Goal: Task Accomplishment & Management: Complete application form

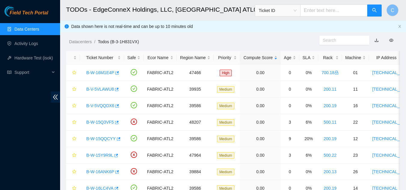
click at [25, 29] on link "Data Centers" at bounding box center [26, 29] width 25 height 5
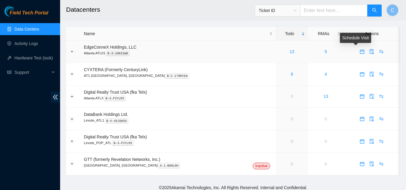
click at [359, 52] on icon "calendar" at bounding box center [361, 51] width 5 height 5
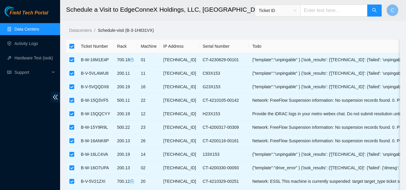
click at [72, 48] on input "checkbox" at bounding box center [71, 46] width 5 height 5
checkbox input "false"
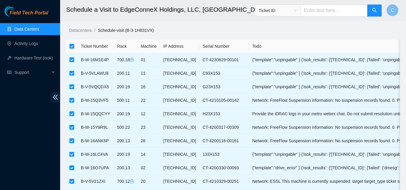
checkbox input "false"
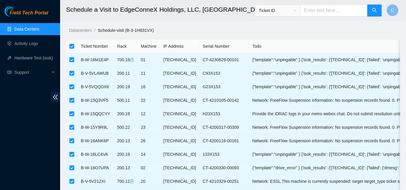
checkbox input "false"
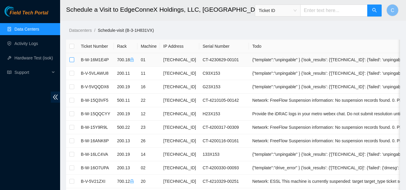
click at [73, 59] on input "checkbox" at bounding box center [71, 59] width 5 height 5
checkbox input "true"
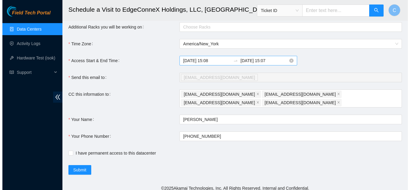
scroll to position [243, 0]
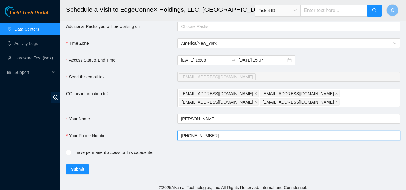
click at [227, 135] on input "+1908-590-0782" at bounding box center [288, 136] width 222 height 10
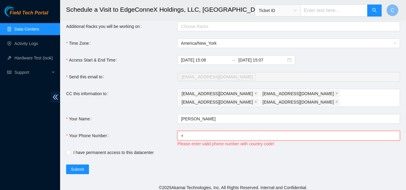
type input "+14046554963"
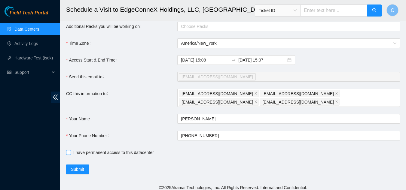
click at [68, 150] on input "I have permanent access to this datacenter" at bounding box center [68, 152] width 4 height 4
checkbox input "true"
click at [73, 166] on span "Submit" at bounding box center [77, 169] width 13 height 7
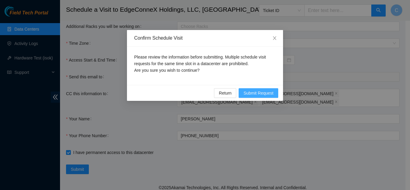
click at [268, 97] on button "Submit Request" at bounding box center [259, 93] width 40 height 10
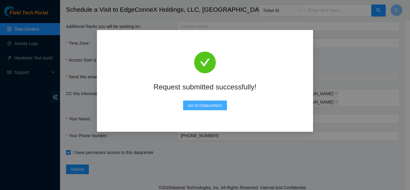
click at [196, 105] on span "Go to Datacenters" at bounding box center [205, 105] width 34 height 7
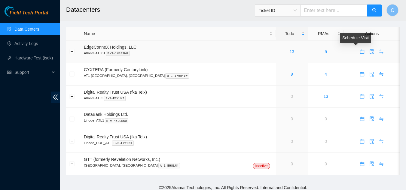
click at [360, 53] on icon "calendar" at bounding box center [362, 52] width 4 height 4
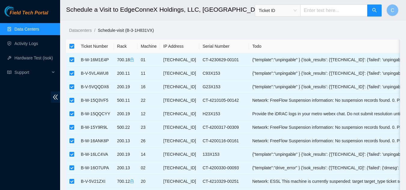
click at [71, 45] on input "checkbox" at bounding box center [71, 46] width 5 height 5
checkbox input "false"
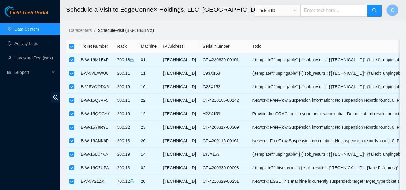
checkbox input "false"
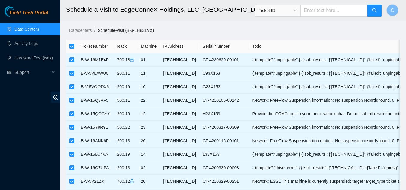
checkbox input "false"
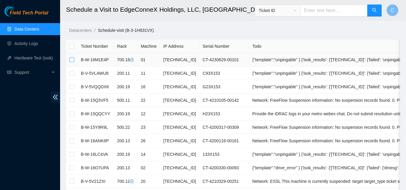
click at [70, 58] on input "checkbox" at bounding box center [71, 59] width 5 height 5
checkbox input "true"
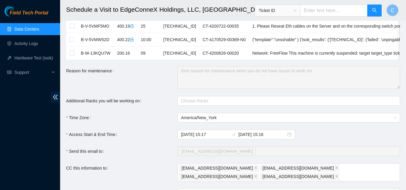
scroll to position [180, 0]
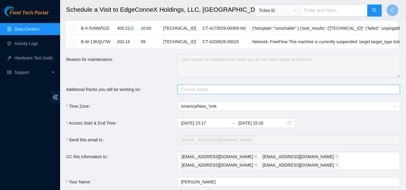
click at [193, 93] on div at bounding box center [285, 89] width 213 height 7
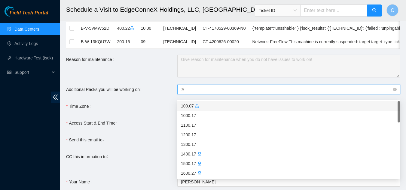
type input "700"
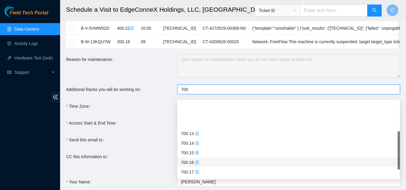
scroll to position [60, 0]
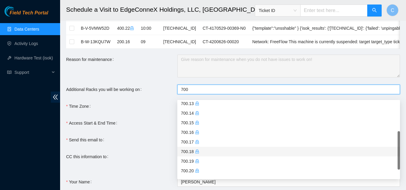
click at [187, 152] on div "700.18" at bounding box center [288, 151] width 215 height 7
click at [152, 128] on div "Access Start & End Time" at bounding box center [121, 123] width 111 height 10
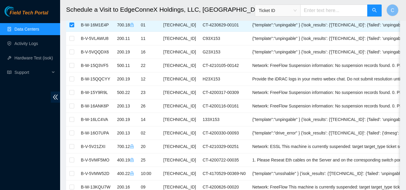
scroll to position [0, 0]
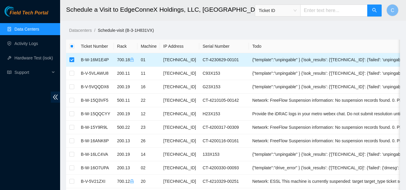
click at [73, 60] on input "checkbox" at bounding box center [71, 59] width 5 height 5
checkbox input "false"
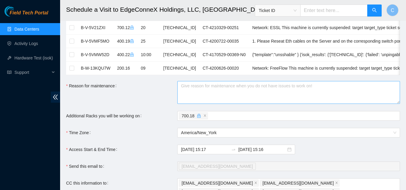
scroll to position [153, 0]
click at [201, 93] on textarea "Reason for maintenance" at bounding box center [288, 93] width 222 height 23
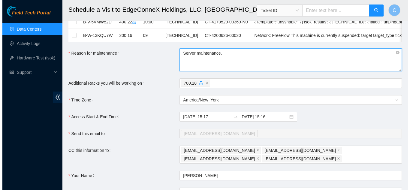
scroll to position [243, 0]
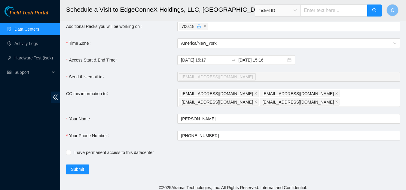
type textarea "Server maintenance."
click at [70, 152] on div "I have permanent access to this datacenter" at bounding box center [177, 153] width 222 height 10
click at [70, 151] on label "I have permanent access to this datacenter" at bounding box center [111, 152] width 90 height 7
click at [70, 151] on input "I have permanent access to this datacenter" at bounding box center [68, 152] width 4 height 4
checkbox input "true"
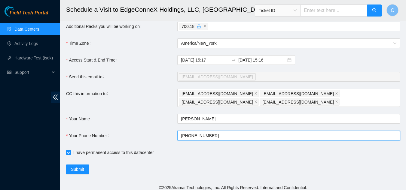
click at [291, 134] on input "+1908-590-0782" at bounding box center [288, 136] width 222 height 10
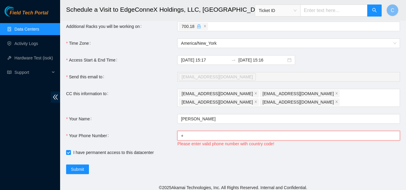
type input "+14046554963"
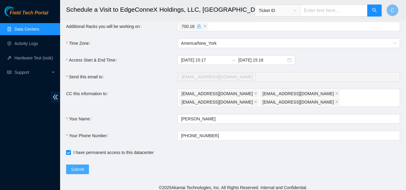
click at [72, 166] on span "Submit" at bounding box center [77, 169] width 13 height 7
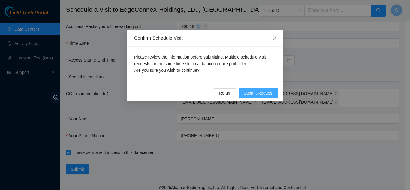
click at [244, 95] on span "Submit Request" at bounding box center [258, 93] width 30 height 7
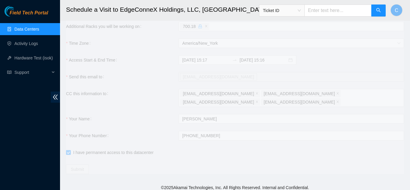
type input "2025-09-22 15:18"
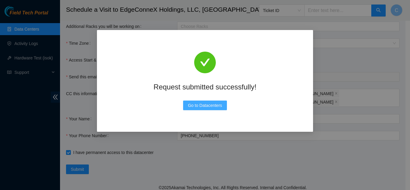
click at [217, 106] on span "Go to Datacenters" at bounding box center [205, 105] width 34 height 7
